Goal: Navigation & Orientation: Find specific page/section

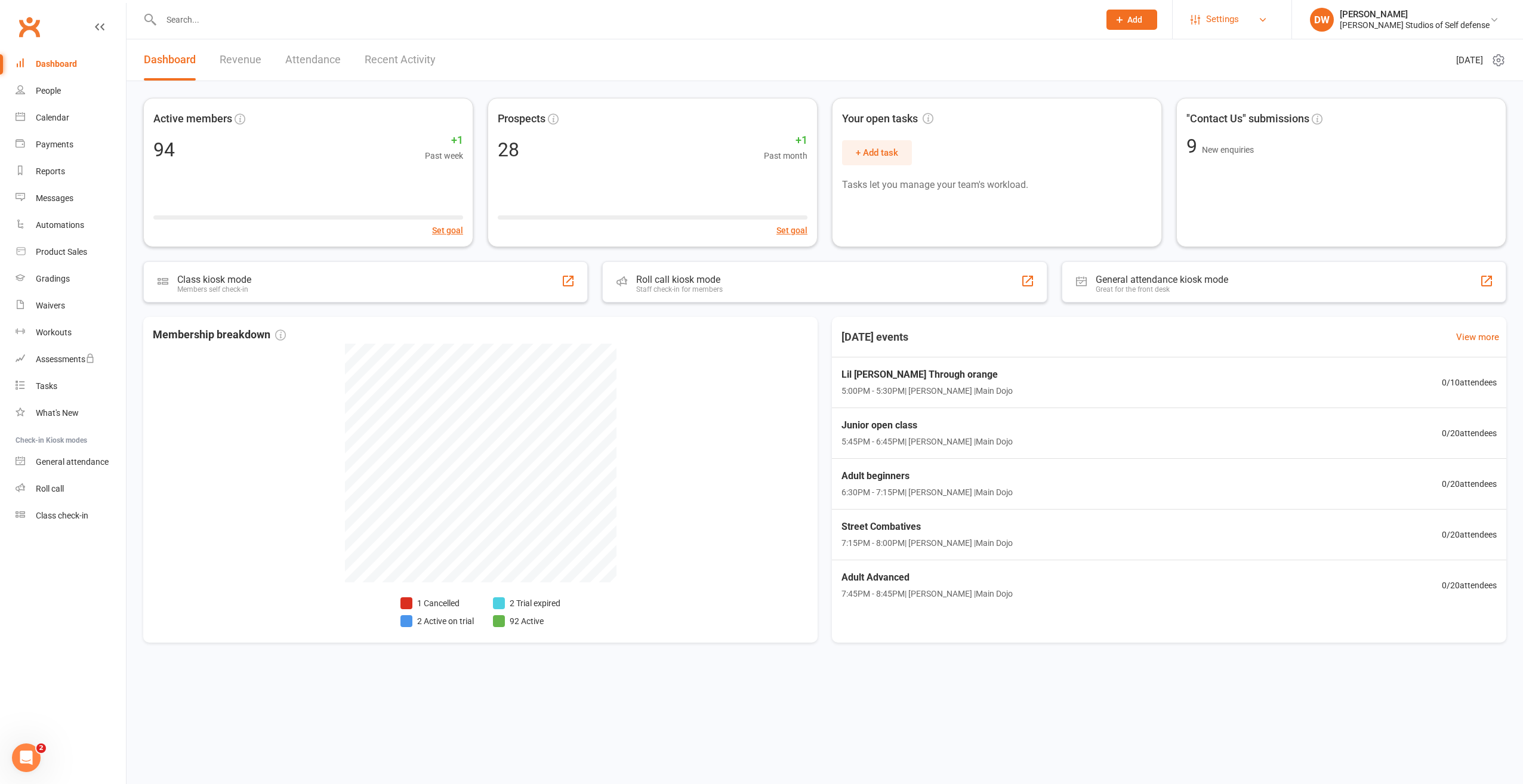
click at [1239, 21] on span "Settings" at bounding box center [1222, 19] width 33 height 27
click at [1255, 50] on link "Membership Plans" at bounding box center [1232, 52] width 119 height 27
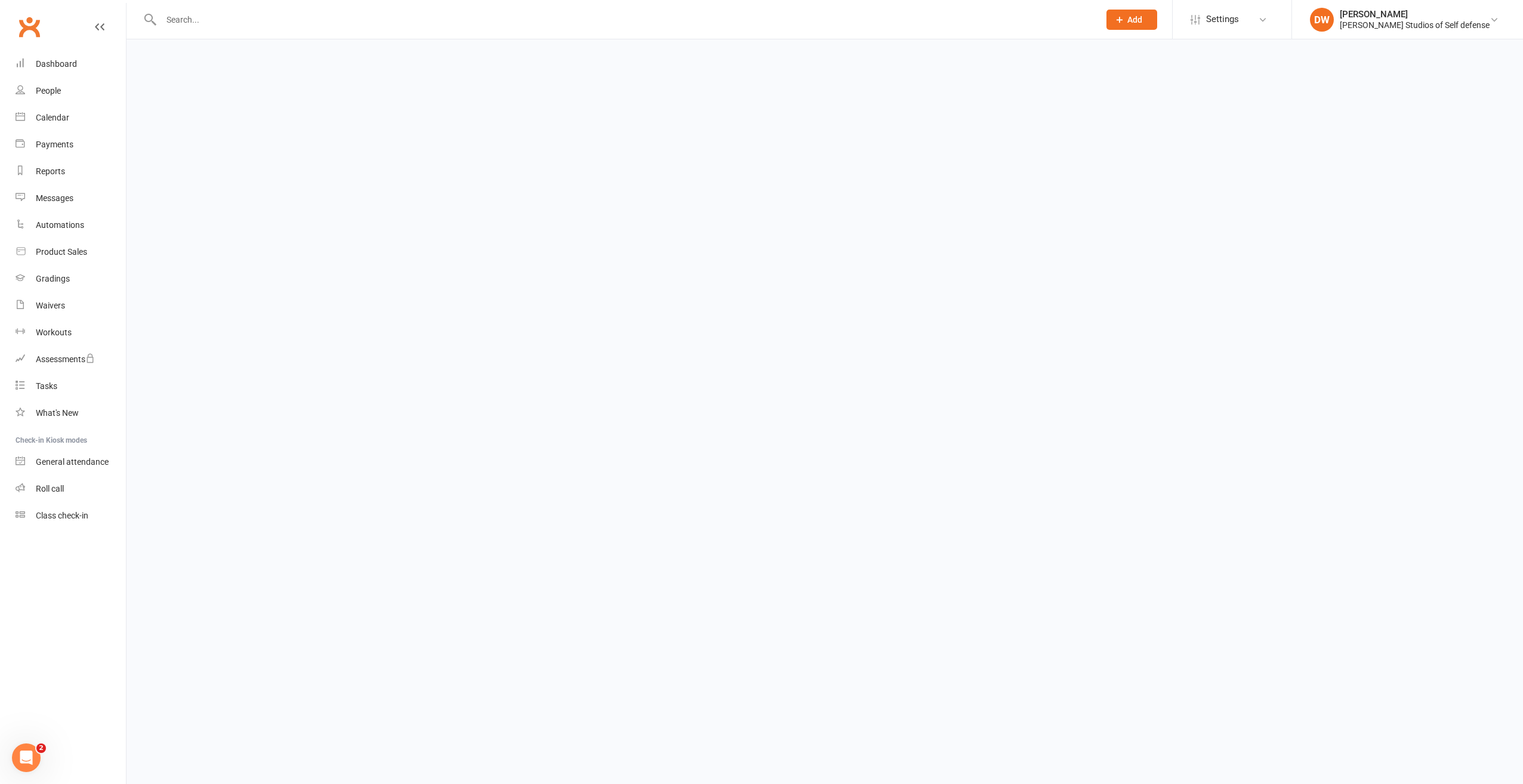
select select "100"
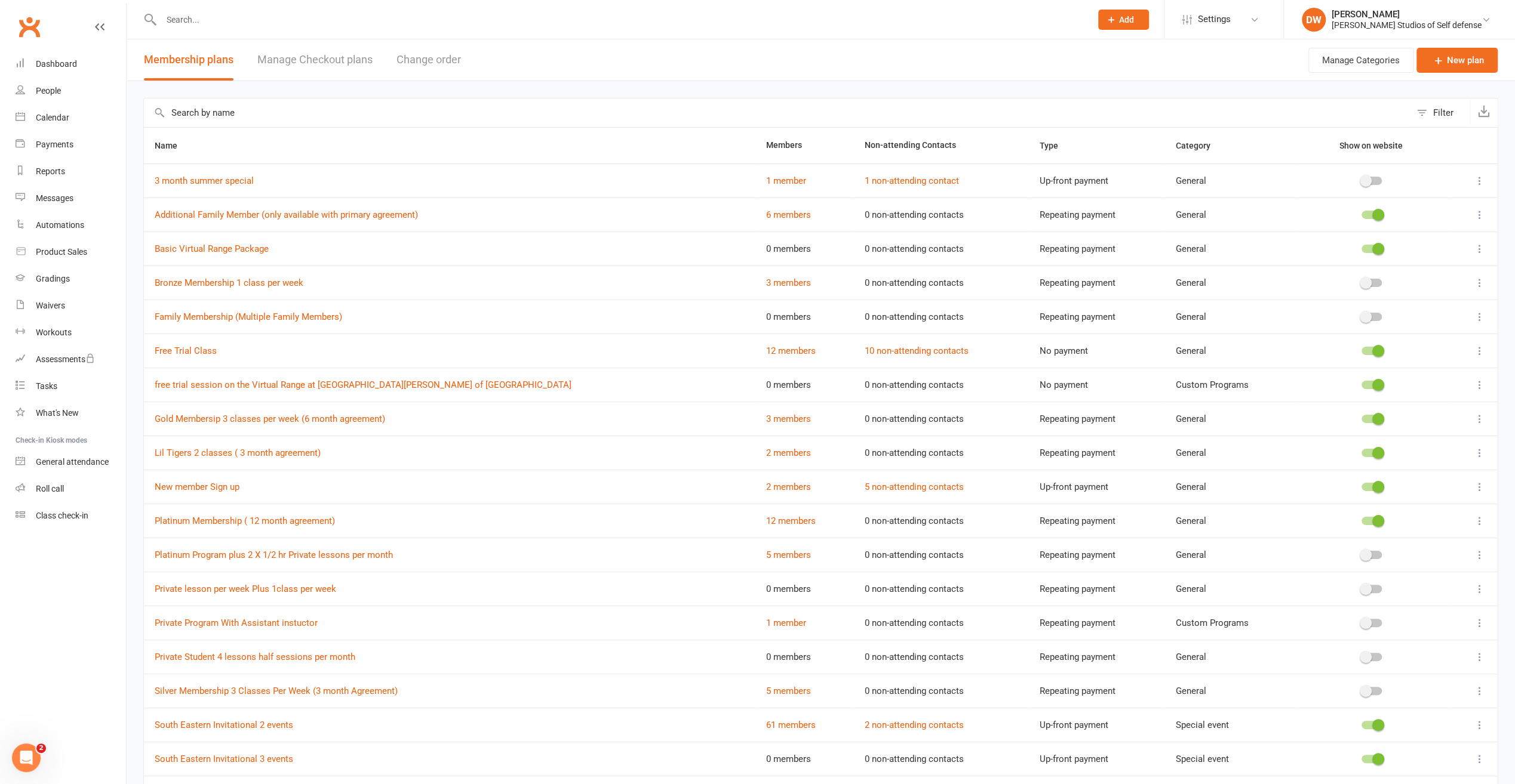
scroll to position [113, 0]
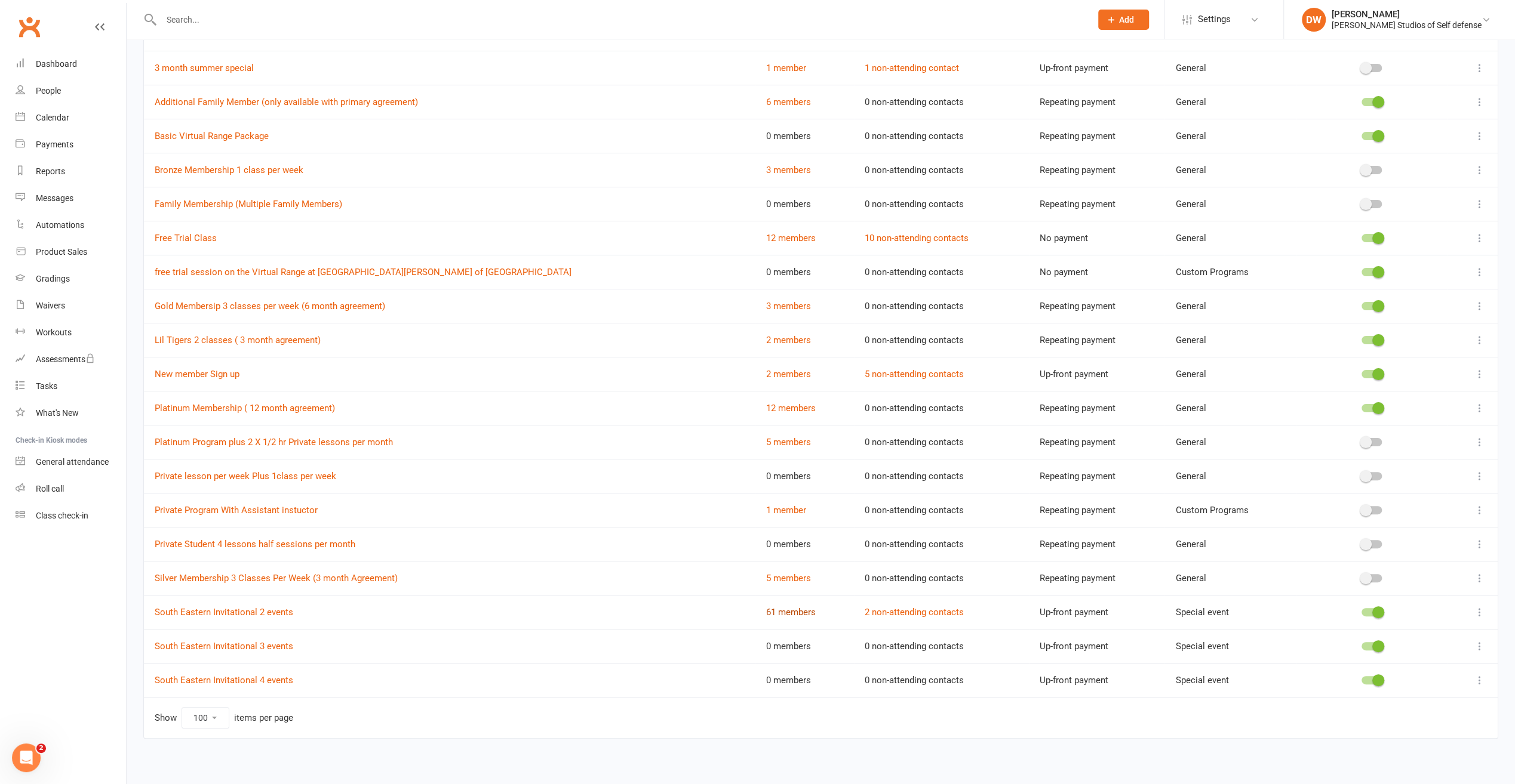
click at [766, 611] on link "61 members" at bounding box center [790, 612] width 50 height 11
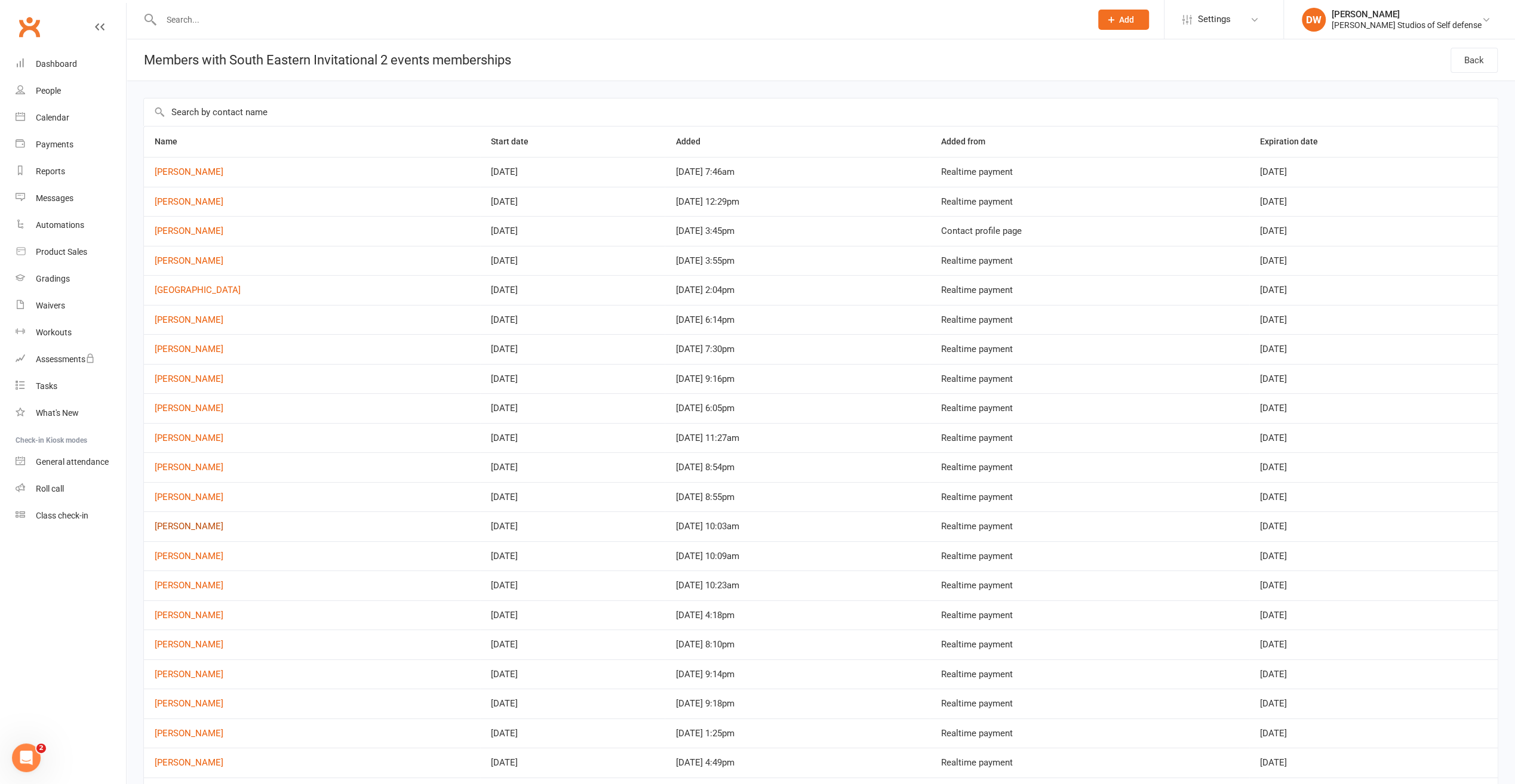
click at [176, 525] on link "[PERSON_NAME]" at bounding box center [188, 527] width 68 height 11
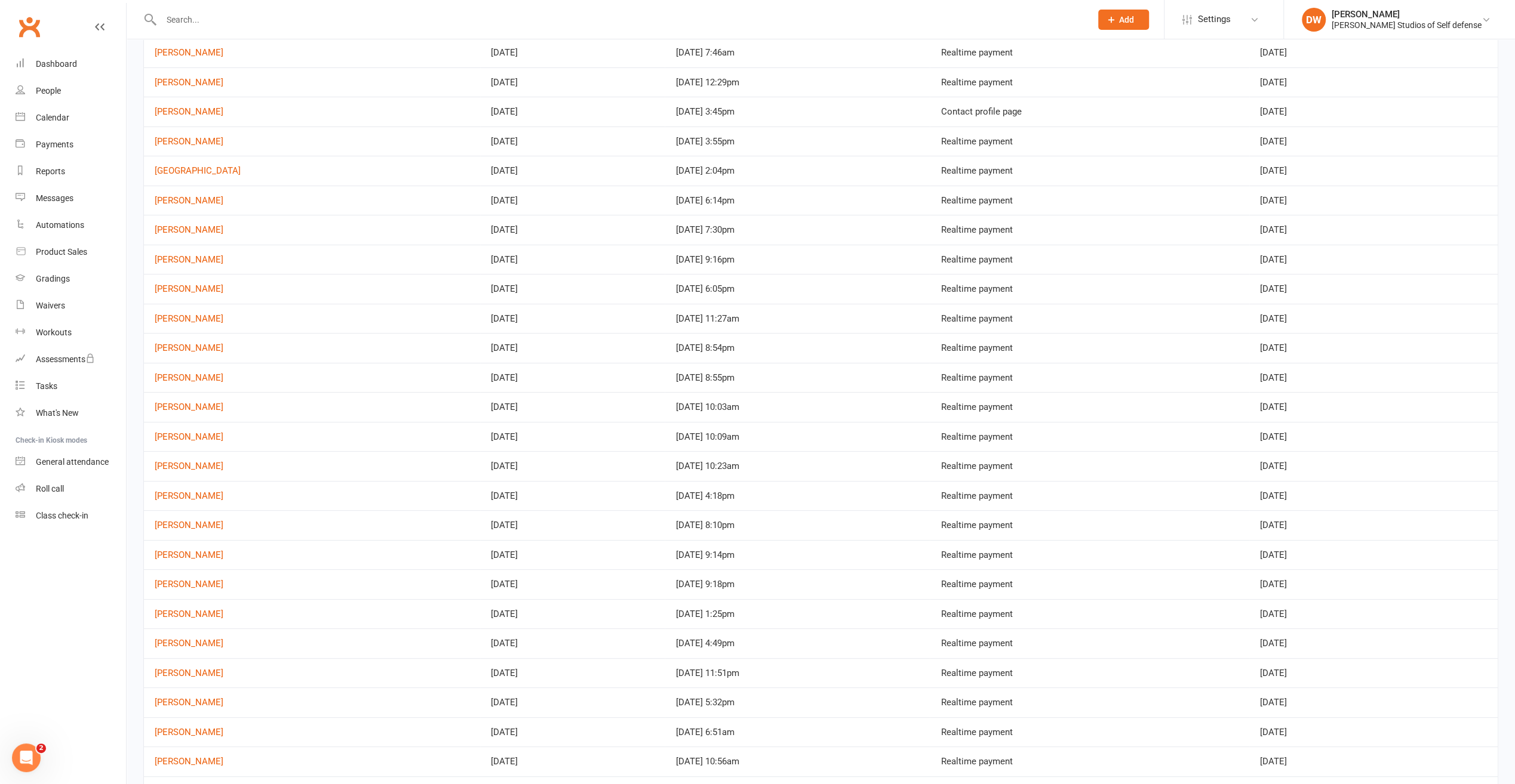
scroll to position [194, 0]
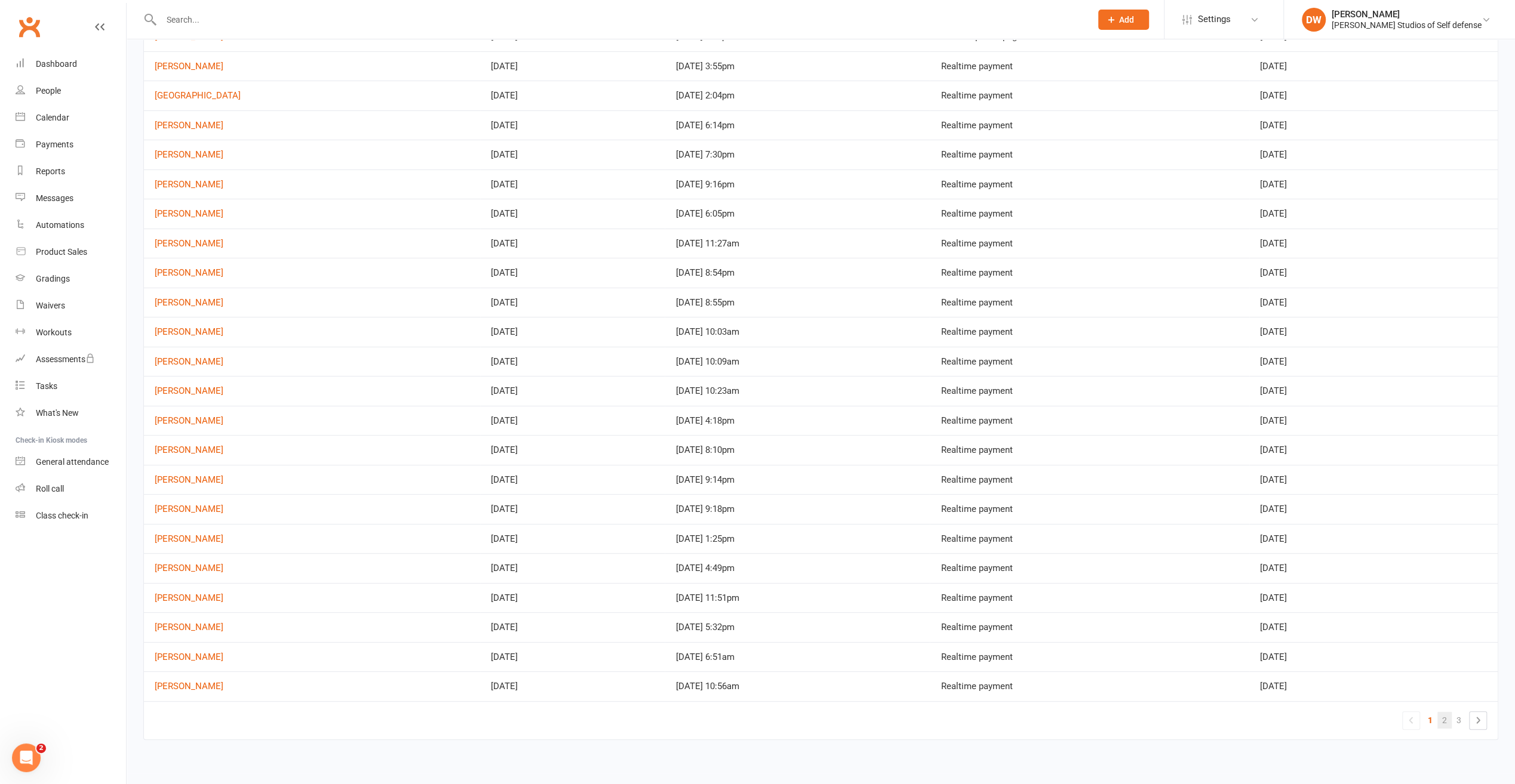
click at [1449, 718] on link "2" at bounding box center [1445, 720] width 15 height 17
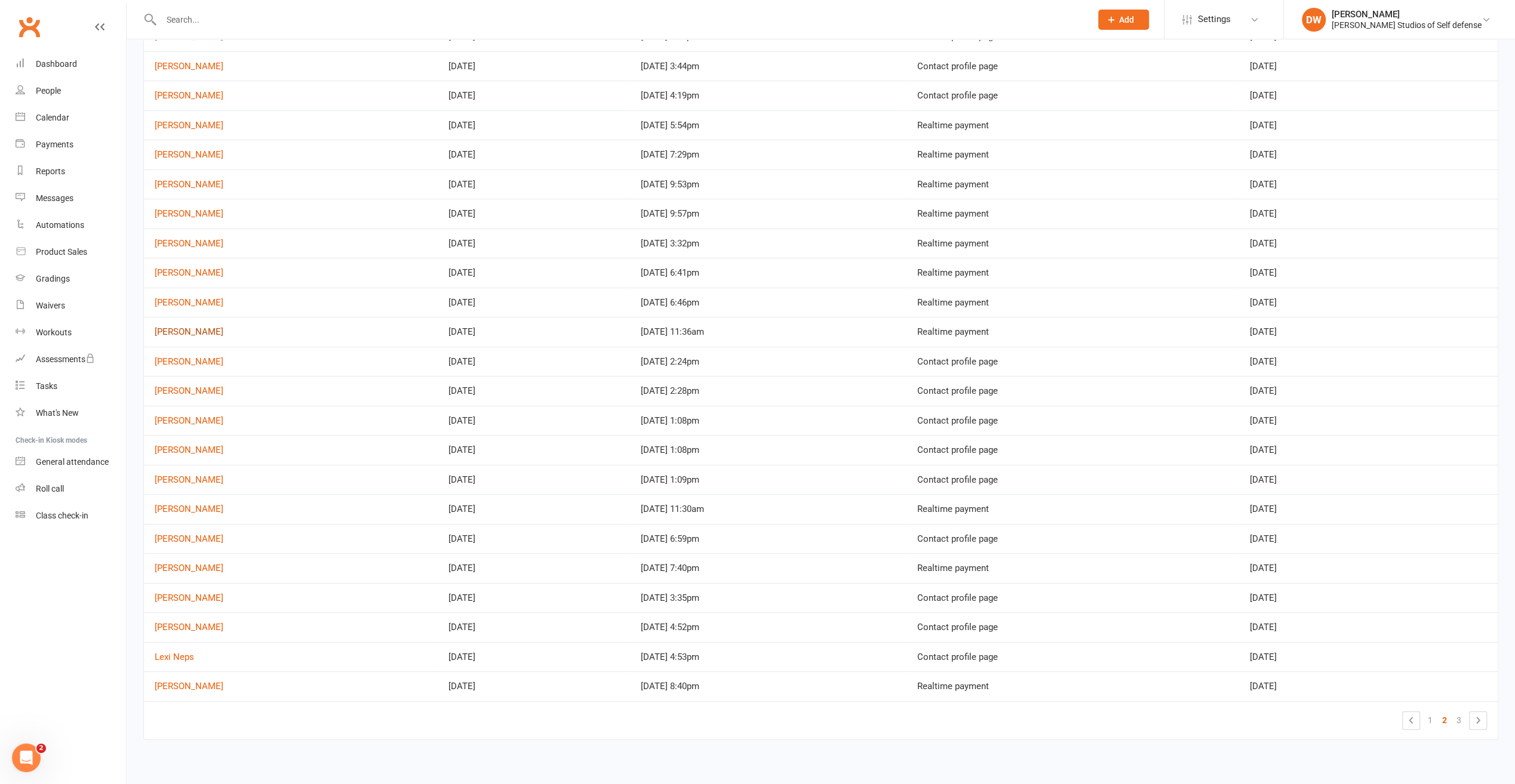
click at [188, 332] on link "[PERSON_NAME]" at bounding box center [188, 332] width 68 height 11
